Goal: Task Accomplishment & Management: Complete application form

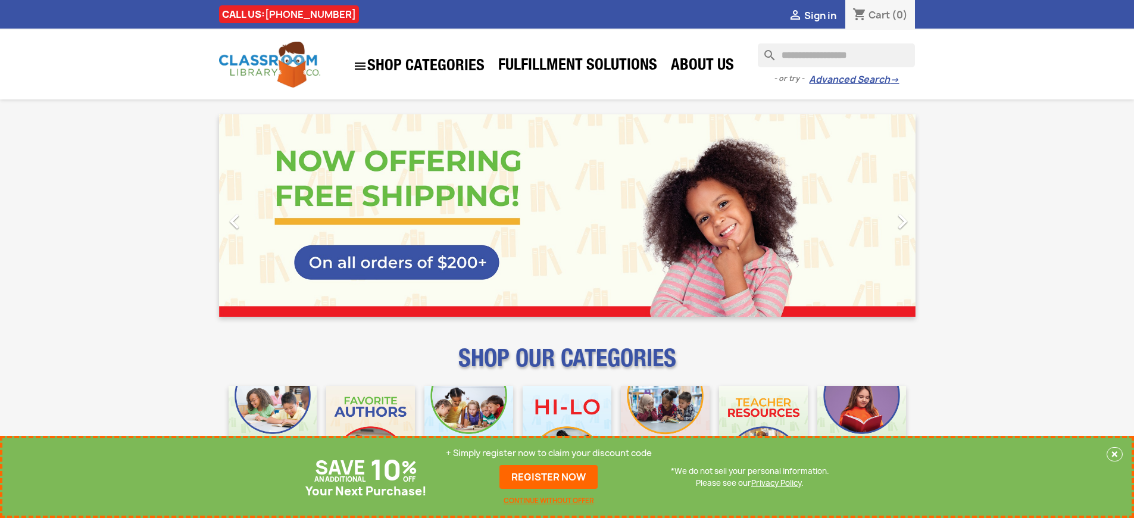
click at [549, 453] on p "+ Simply register now to claim your discount code" at bounding box center [549, 453] width 206 height 12
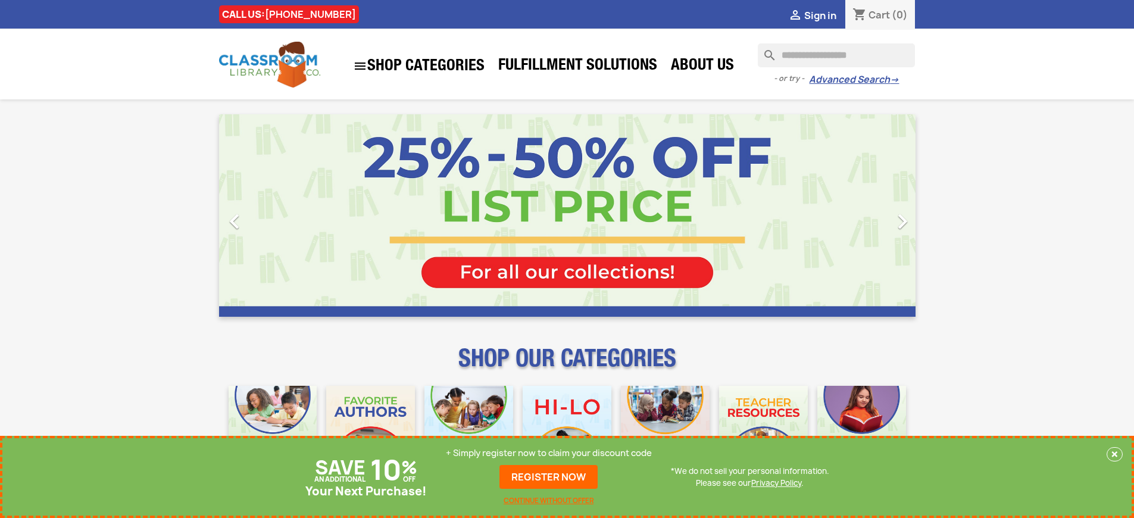
click at [549, 453] on p "+ Simply register now to claim your discount code" at bounding box center [549, 453] width 206 height 12
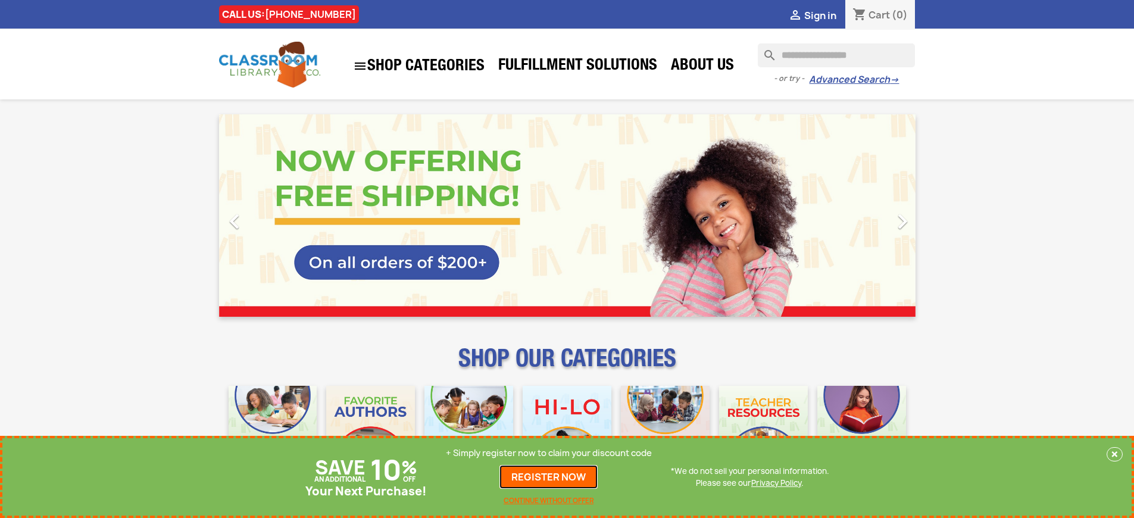
click at [549, 477] on link "REGISTER NOW" at bounding box center [548, 477] width 98 height 24
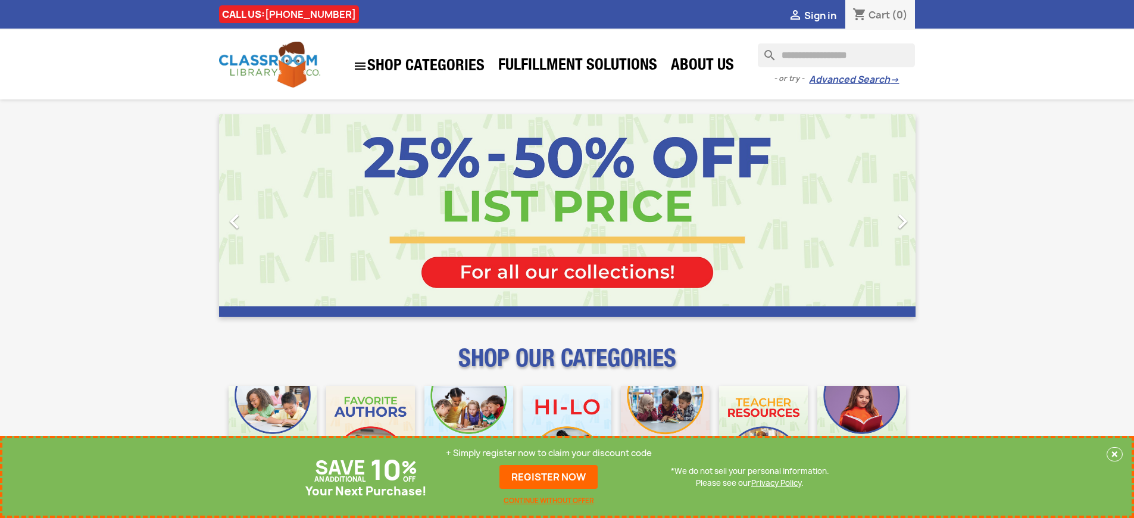
click at [549, 453] on p "+ Simply register now to claim your discount code" at bounding box center [549, 453] width 206 height 12
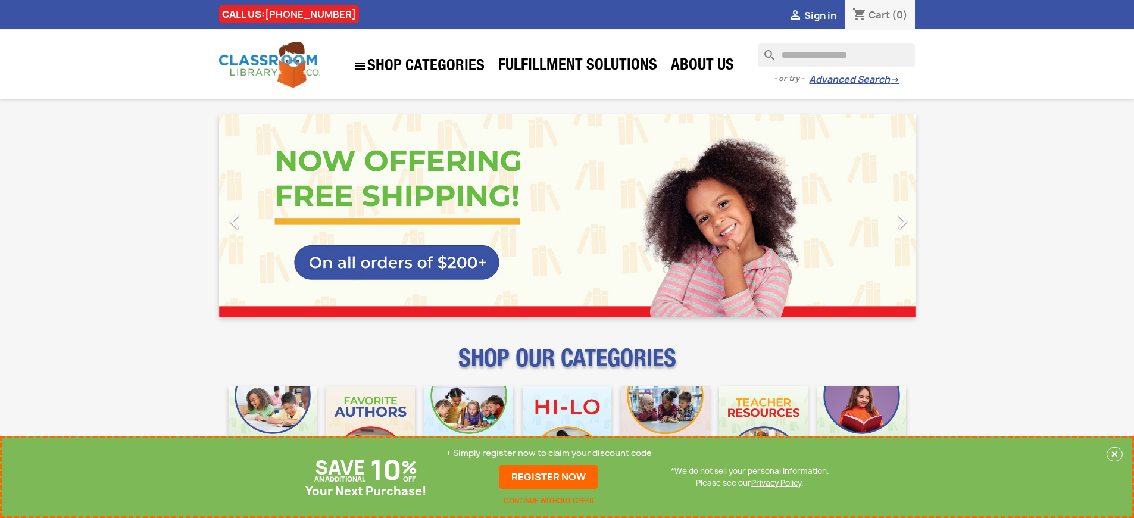
click at [549, 453] on p "+ Simply register now to claim your discount code" at bounding box center [549, 453] width 206 height 12
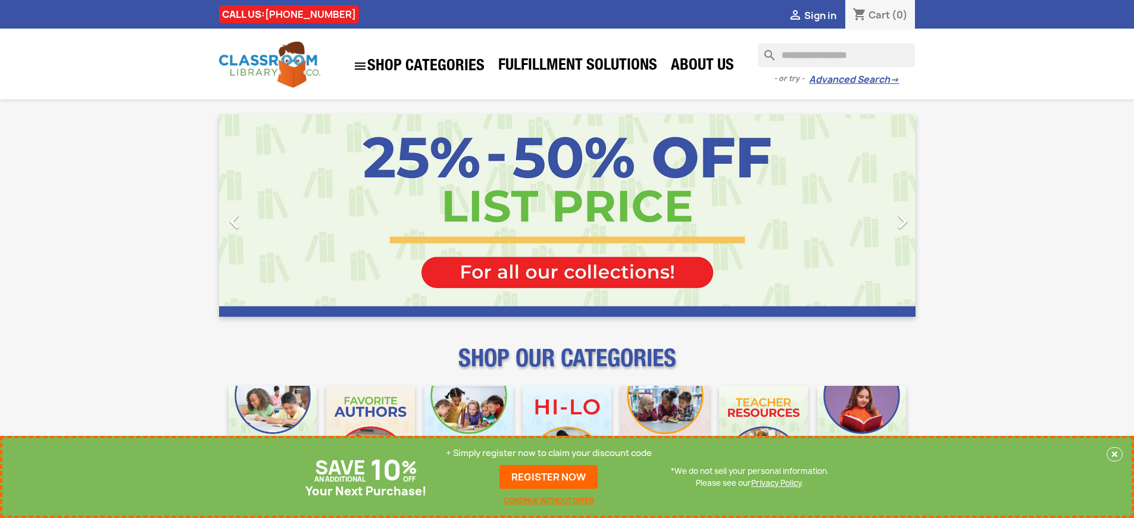
click at [549, 453] on p "+ Simply register now to claim your discount code" at bounding box center [549, 453] width 206 height 12
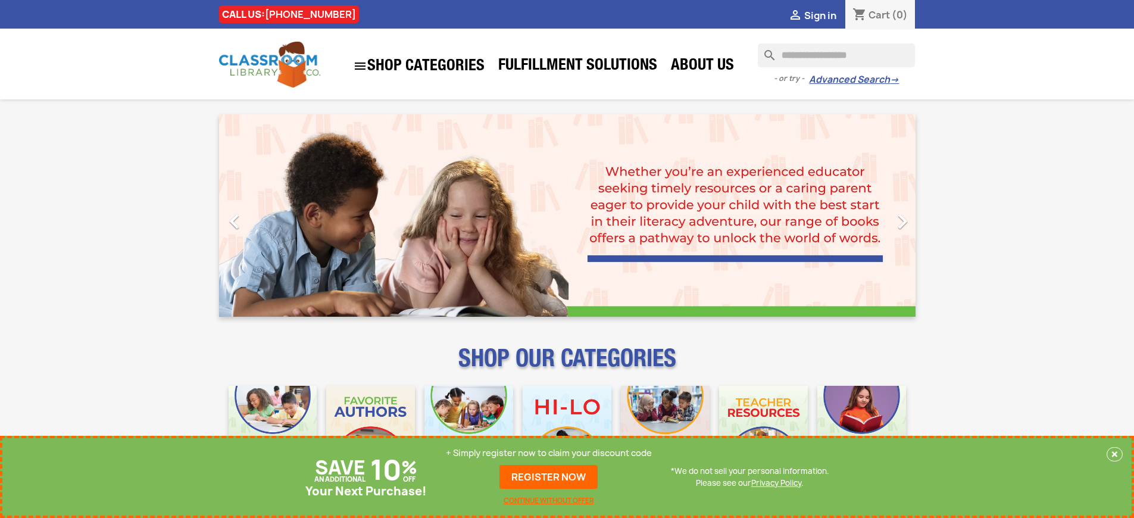
click at [549, 453] on p "+ Simply register now to claim your discount code" at bounding box center [549, 453] width 206 height 12
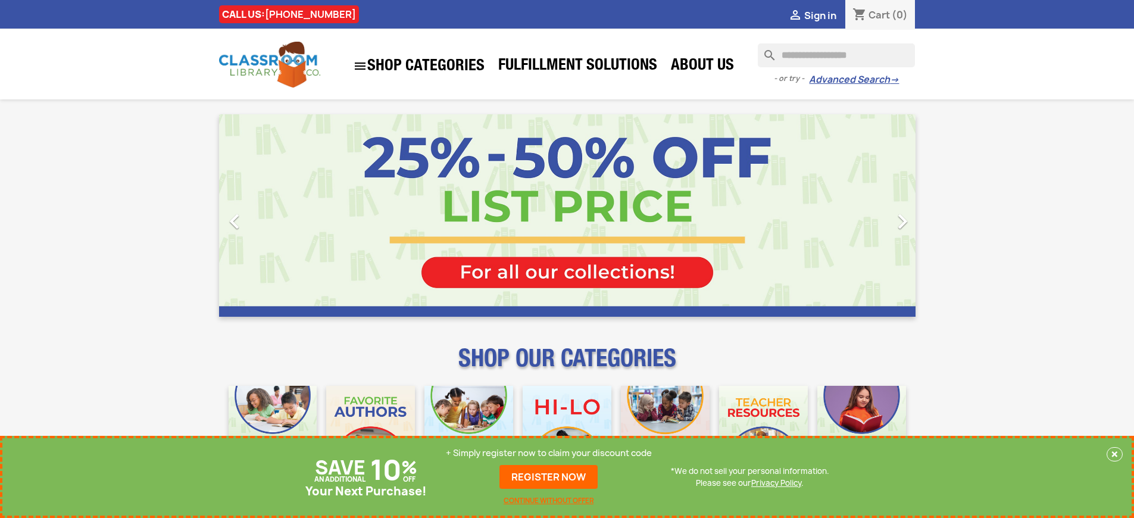
click at [549, 453] on p "+ Simply register now to claim your discount code" at bounding box center [549, 453] width 206 height 12
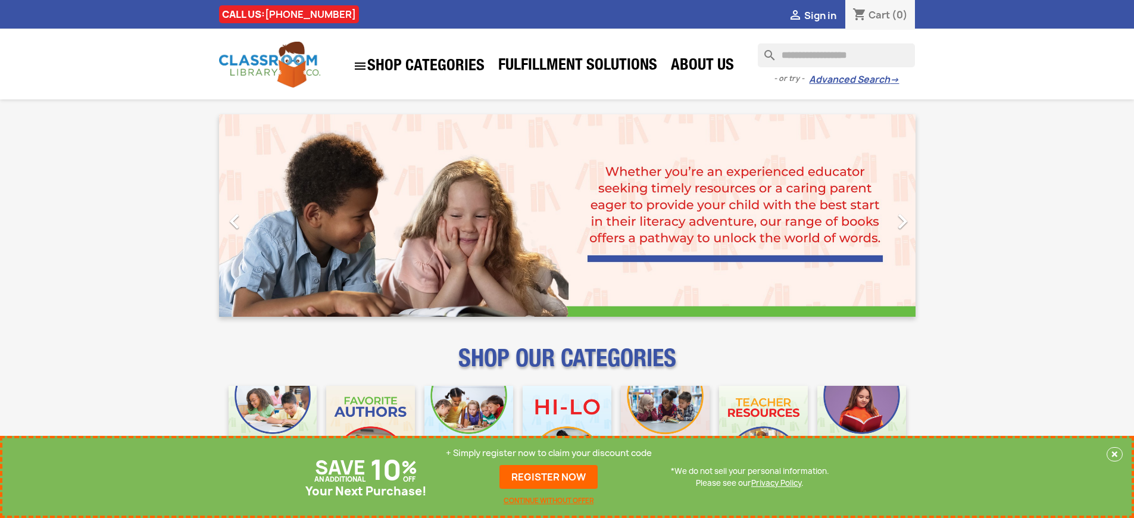
click at [549, 453] on p "+ Simply register now to claim your discount code" at bounding box center [549, 453] width 206 height 12
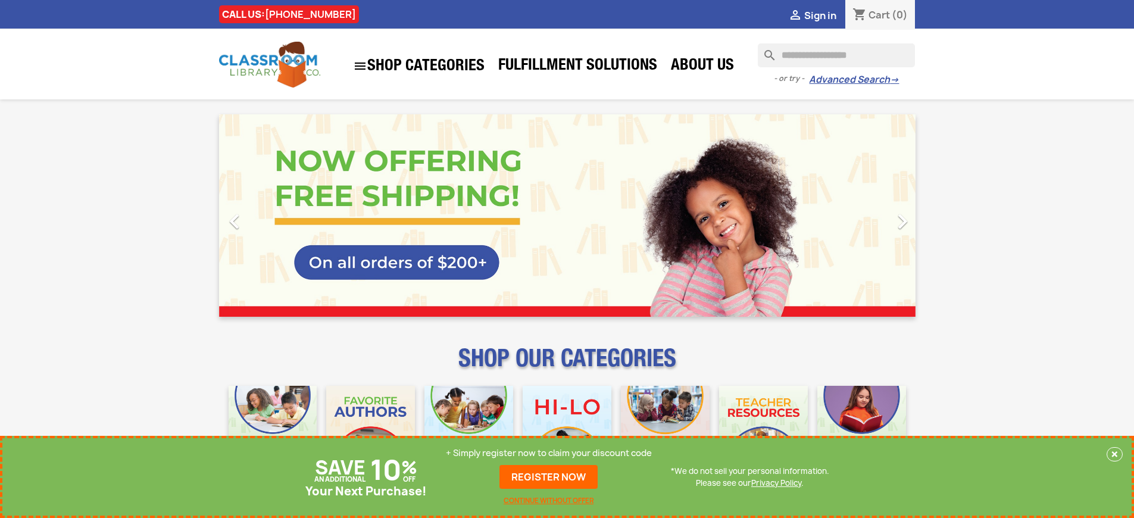
click at [549, 453] on p "+ Simply register now to claim your discount code" at bounding box center [549, 453] width 206 height 12
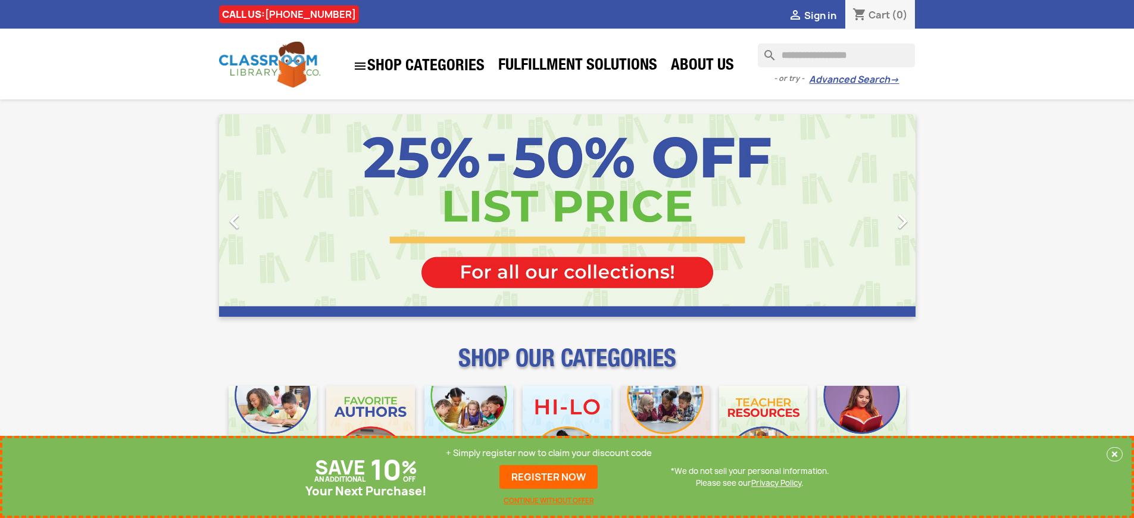
click at [549, 453] on p "+ Simply register now to claim your discount code" at bounding box center [549, 453] width 206 height 12
click at [549, 477] on link "REGISTER NOW" at bounding box center [548, 477] width 98 height 24
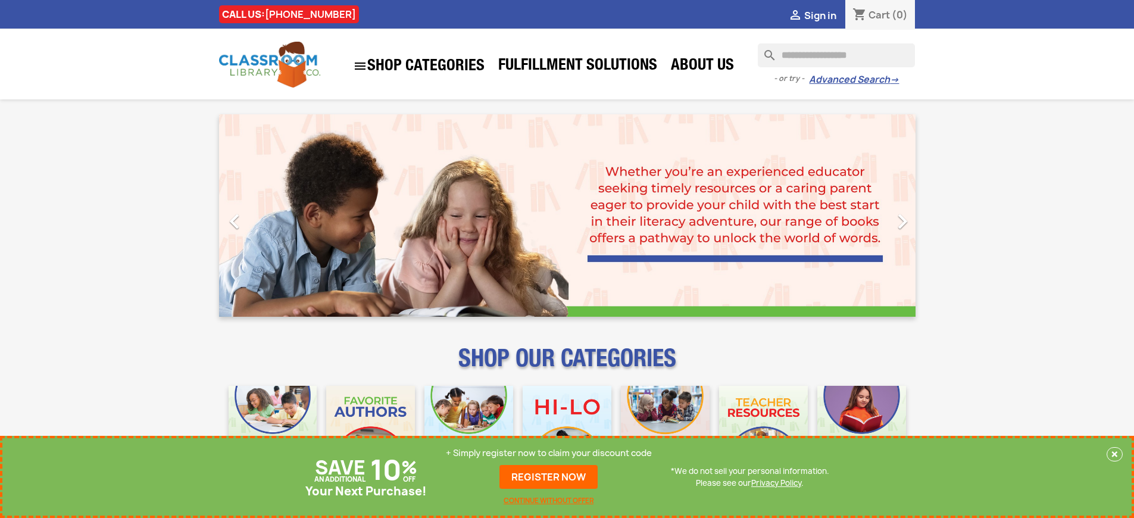
click at [549, 453] on p "+ Simply register now to claim your discount code" at bounding box center [549, 453] width 206 height 12
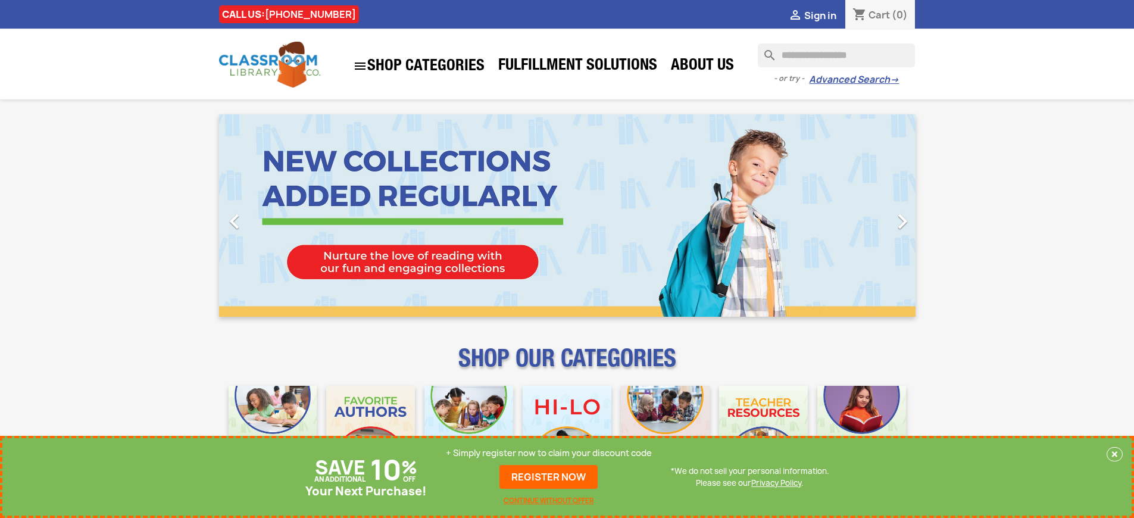
click at [549, 453] on p "+ Simply register now to claim your discount code" at bounding box center [549, 453] width 206 height 12
click at [549, 477] on link "REGISTER NOW" at bounding box center [548, 477] width 98 height 24
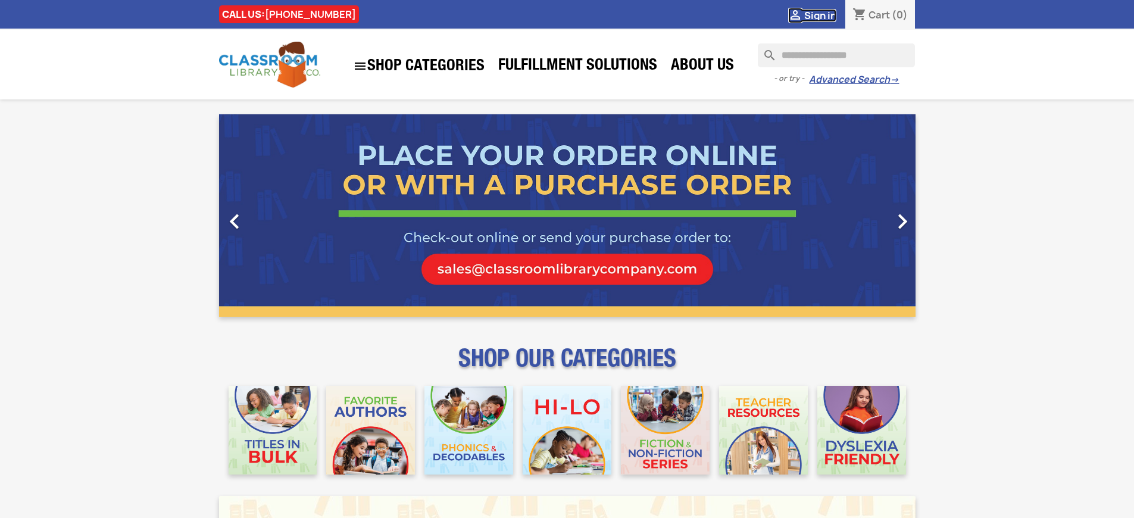
click at [819, 15] on span "Sign in" at bounding box center [820, 15] width 32 height 13
